Goal: Task Accomplishment & Management: Manage account settings

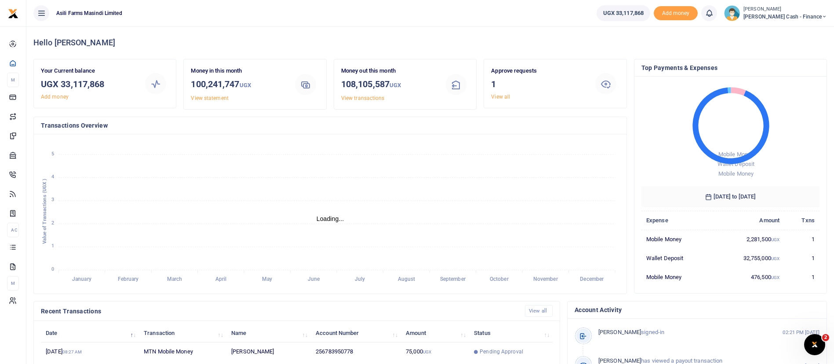
click at [781, 18] on span "Petty Cash - Finance" at bounding box center [786, 17] width 84 height 8
click at [799, 29] on link "Switch accounts" at bounding box center [763, 32] width 69 height 12
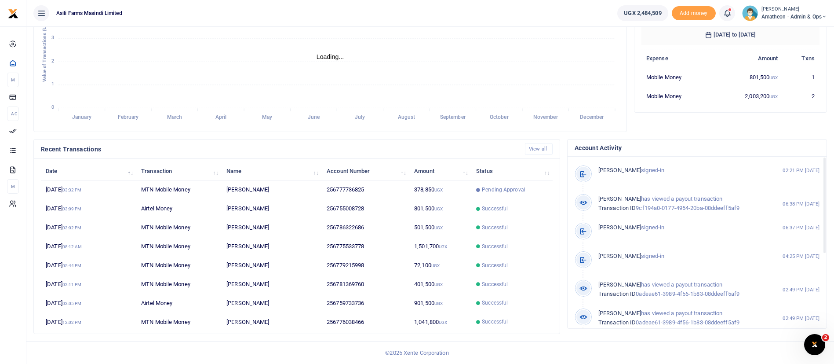
scroll to position [11, 11]
click at [82, 187] on small "03:32 PM" at bounding box center [71, 189] width 19 height 5
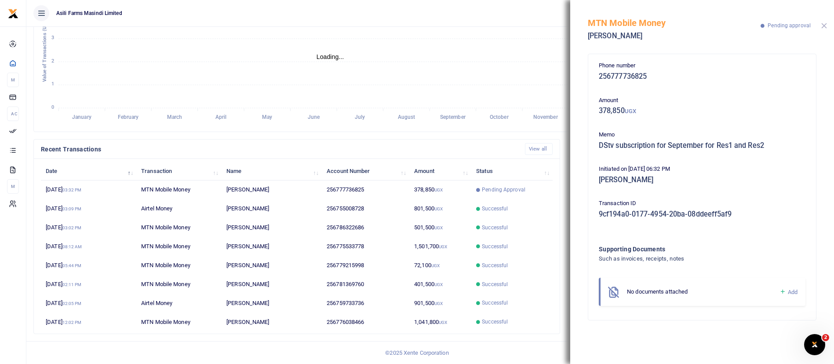
click at [826, 25] on button "Close" at bounding box center [824, 26] width 6 height 6
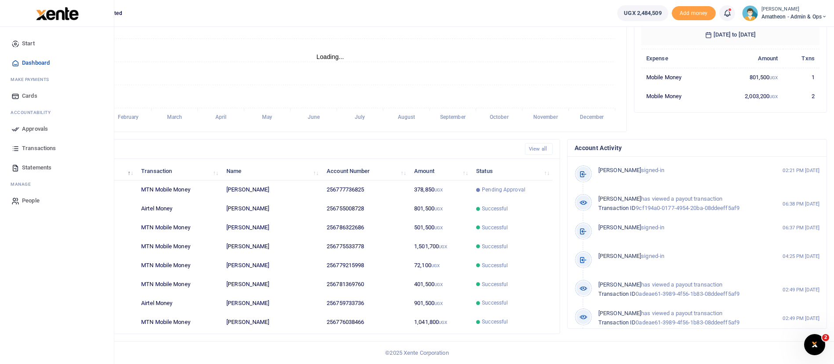
click at [38, 128] on span "Approvals" at bounding box center [35, 128] width 26 height 9
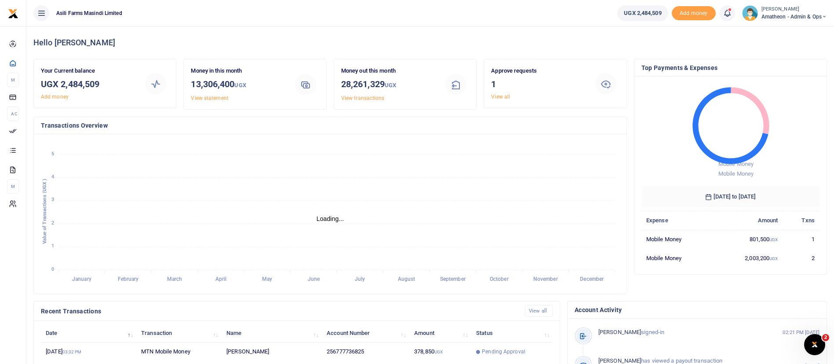
scroll to position [162, 0]
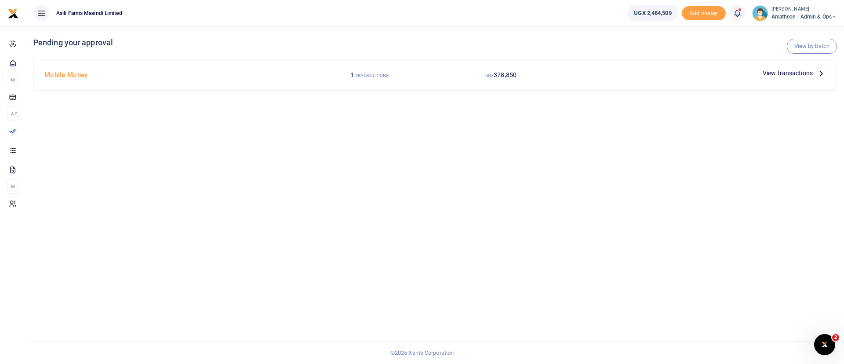
click at [791, 72] on span "View transactions" at bounding box center [788, 73] width 50 height 10
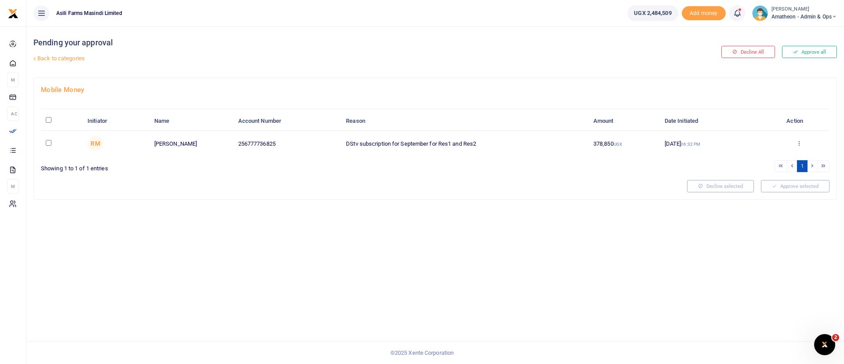
click at [50, 123] on th "\a \a : activate to sort column descending" at bounding box center [62, 121] width 42 height 19
click at [50, 118] on input "\a \a : activate to sort column descending" at bounding box center [49, 120] width 6 height 6
checkbox input "true"
click at [784, 185] on button "Approve selected (1)" at bounding box center [792, 186] width 75 height 12
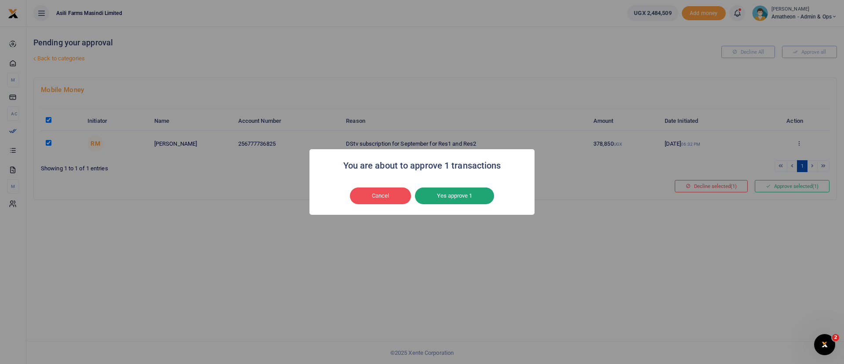
click at [438, 190] on button "Yes approve 1" at bounding box center [454, 195] width 79 height 17
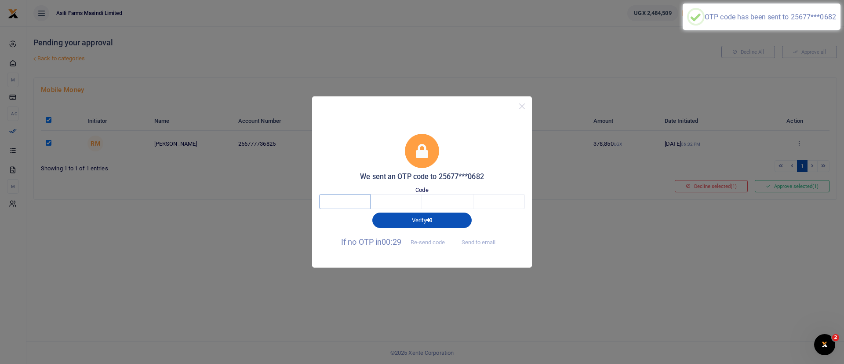
click at [358, 208] on input "text" at bounding box center [344, 201] width 51 height 15
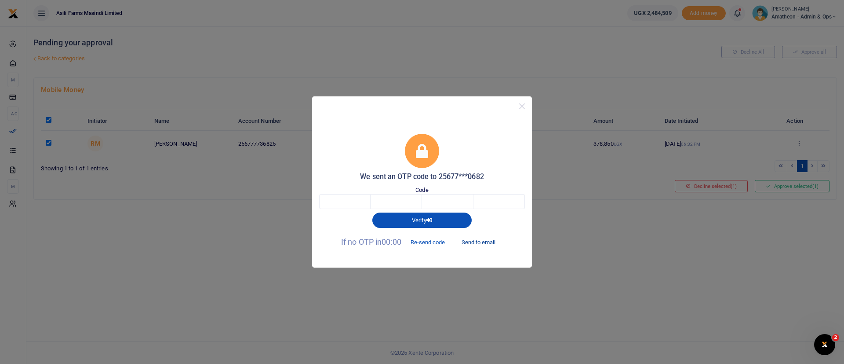
click at [482, 243] on button "Send to email" at bounding box center [478, 242] width 49 height 15
click at [342, 201] on input "text" at bounding box center [344, 201] width 51 height 15
paste input "7"
type input "7"
type input "6"
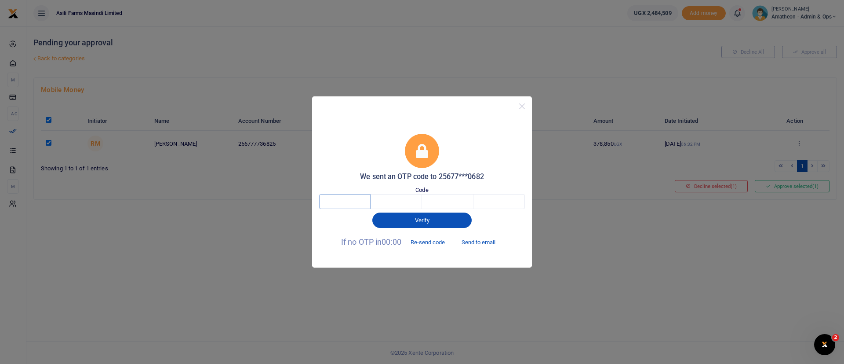
type input "2"
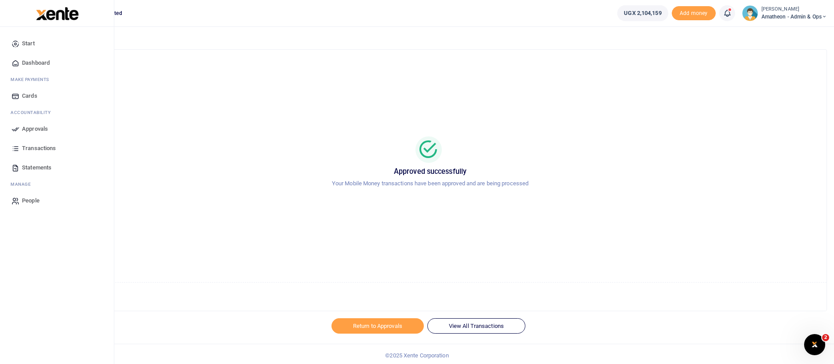
click at [53, 16] on img at bounding box center [57, 13] width 43 height 13
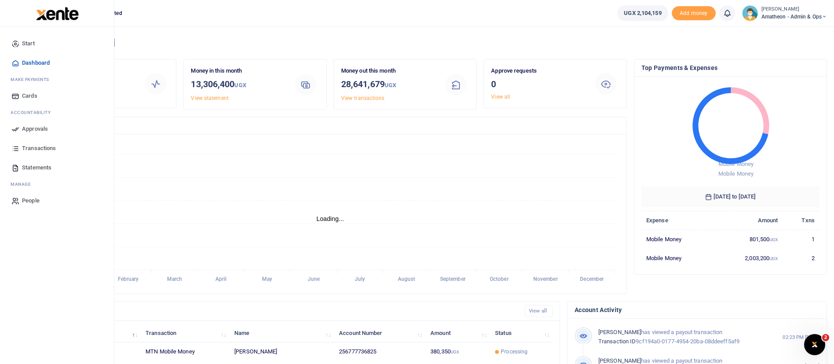
click at [63, 20] on img at bounding box center [57, 13] width 43 height 13
click at [57, 12] on img at bounding box center [57, 13] width 43 height 13
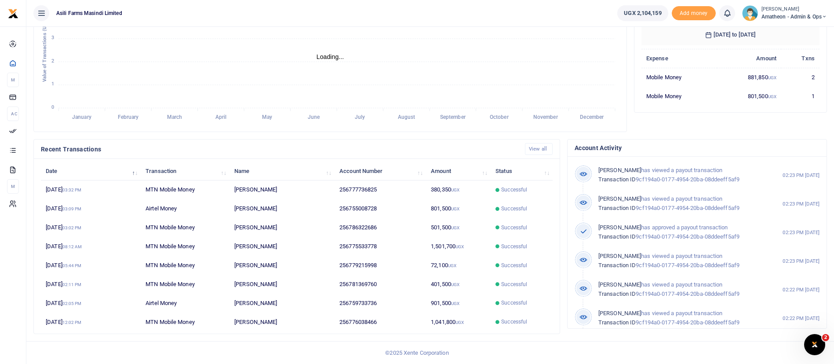
scroll to position [11, 11]
